Goal: Transaction & Acquisition: Purchase product/service

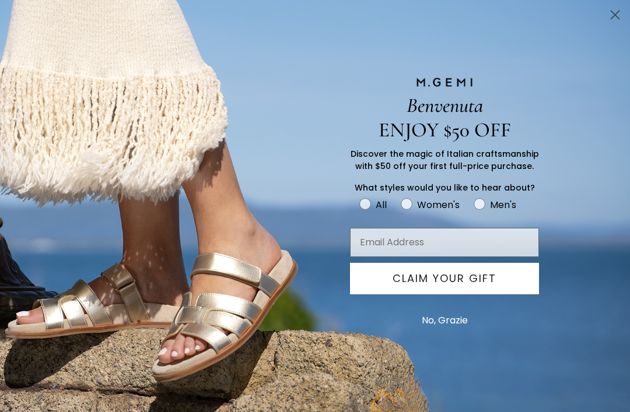
click at [460, 328] on button "No, Grazie" at bounding box center [445, 320] width 58 height 29
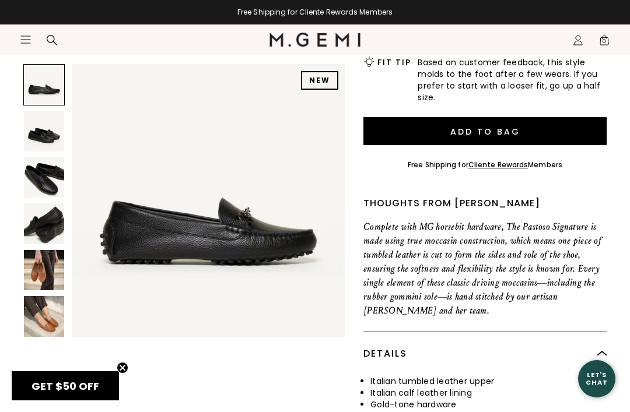
scroll to position [374, 0]
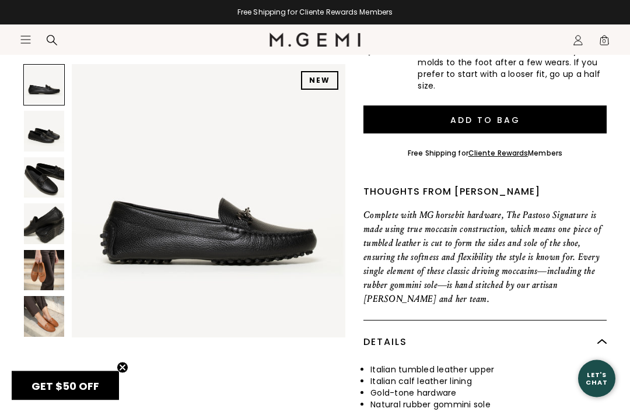
click at [58, 319] on img at bounding box center [44, 316] width 40 height 40
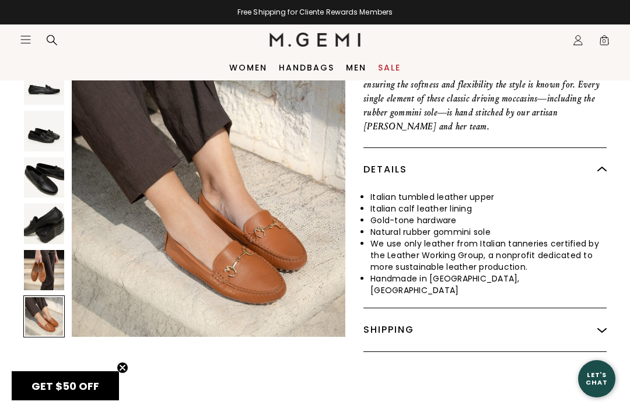
scroll to position [547, 0]
click at [53, 272] on img at bounding box center [44, 270] width 40 height 40
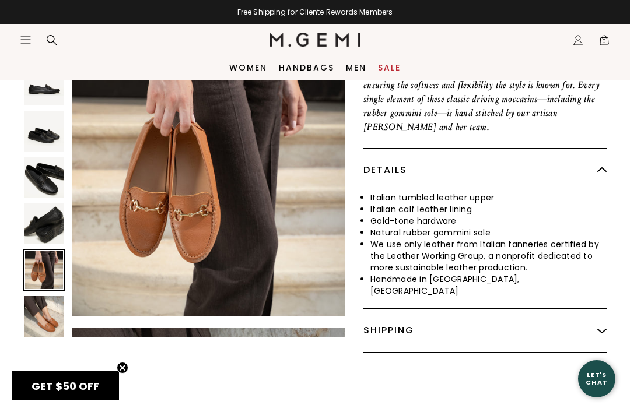
scroll to position [1140, 0]
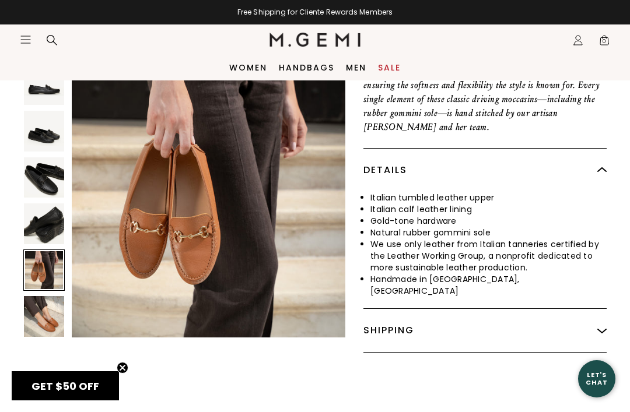
click at [44, 184] on img at bounding box center [44, 177] width 40 height 40
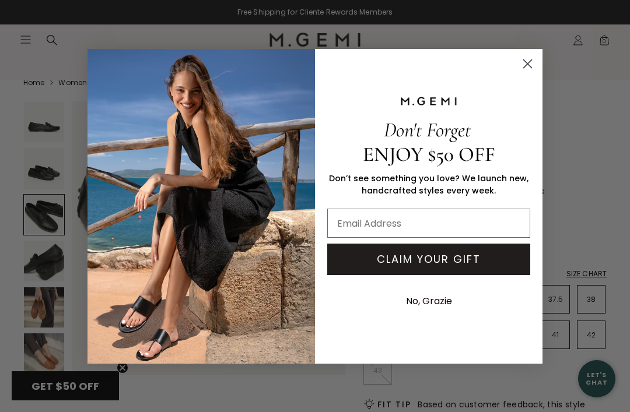
scroll to position [0, 0]
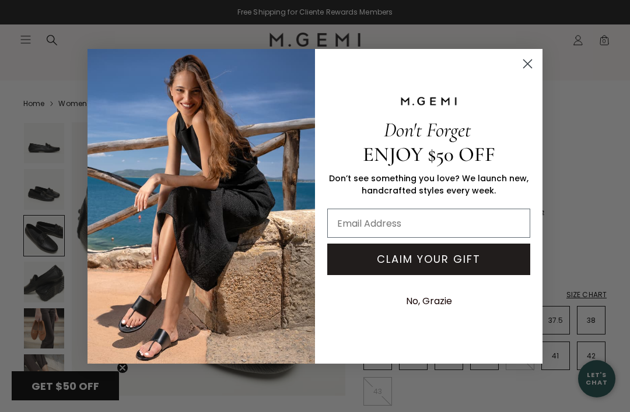
click at [536, 61] on circle "Close dialog" at bounding box center [527, 63] width 19 height 19
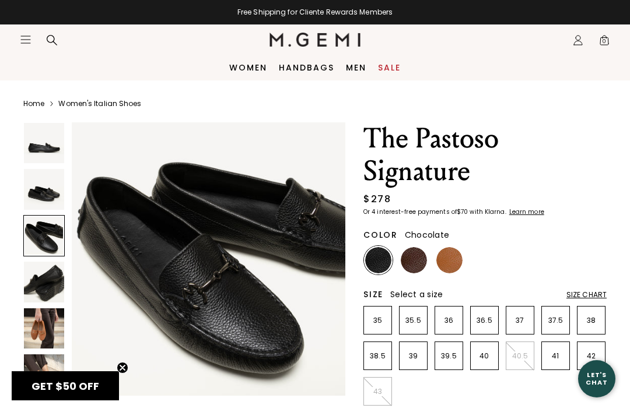
click at [419, 264] on img at bounding box center [414, 260] width 26 height 26
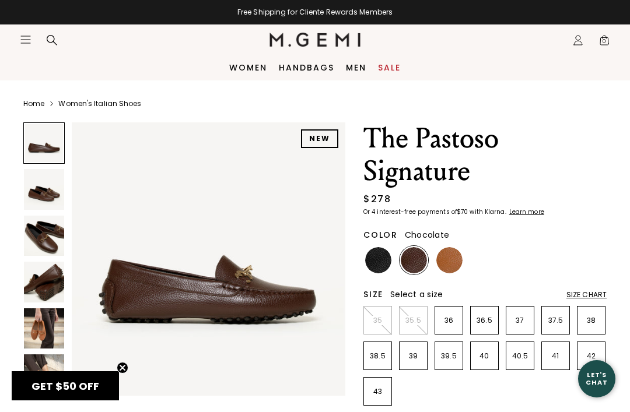
click at [455, 258] on img at bounding box center [449, 260] width 26 height 26
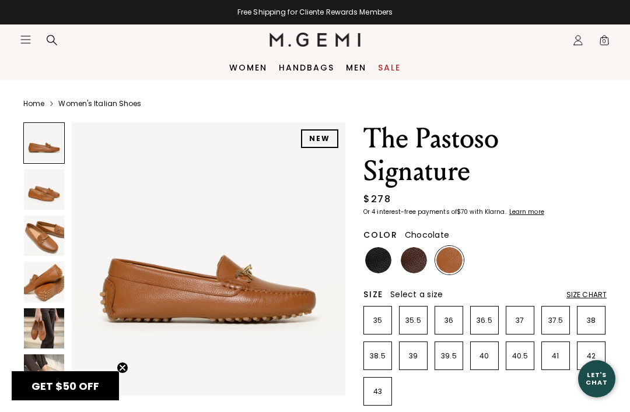
click at [415, 261] on img at bounding box center [414, 260] width 26 height 26
